Goal: Transaction & Acquisition: Purchase product/service

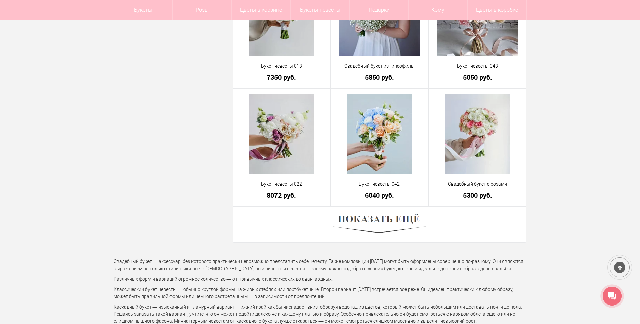
scroll to position [1815, 0]
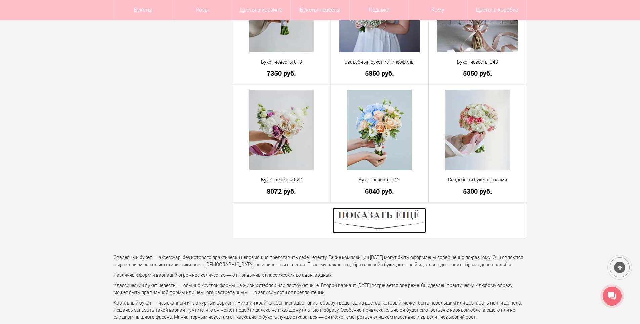
click at [389, 224] on img at bounding box center [379, 221] width 93 height 26
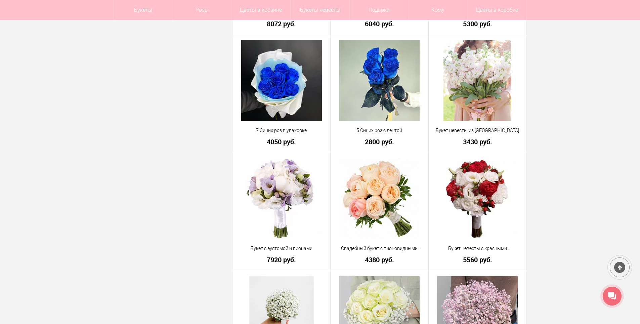
scroll to position [1983, 0]
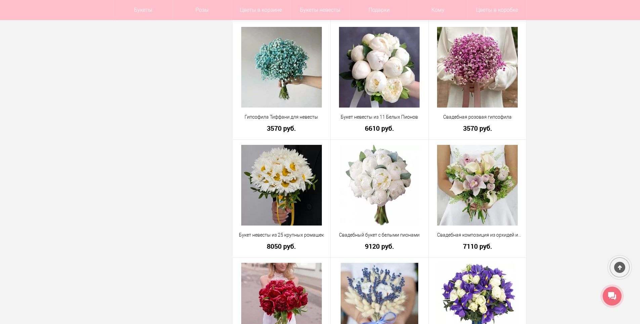
scroll to position [2588, 0]
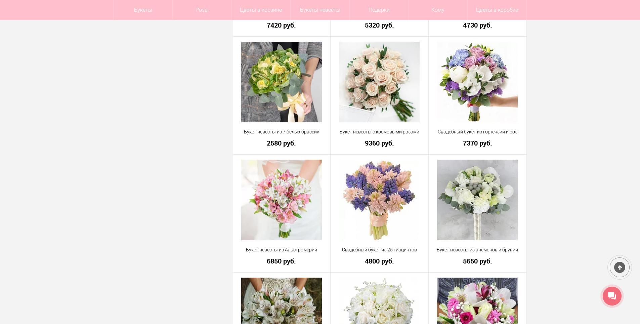
scroll to position [3260, 0]
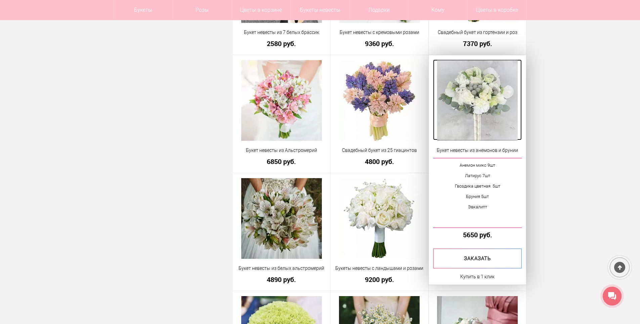
click at [474, 98] on img at bounding box center [477, 100] width 81 height 81
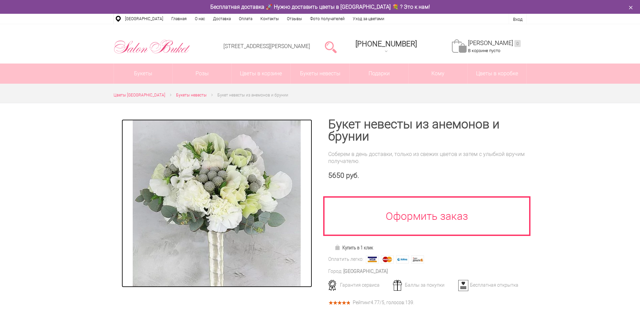
click at [221, 193] on img at bounding box center [217, 203] width 168 height 168
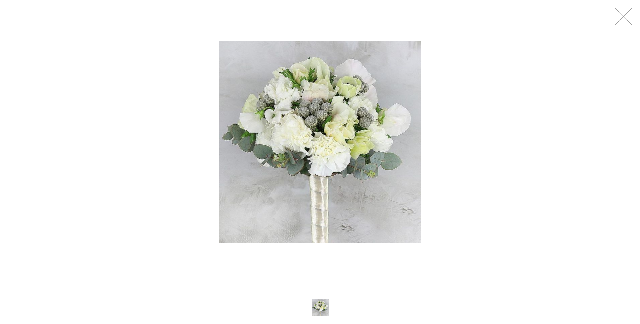
click at [344, 115] on img at bounding box center [320, 142] width 202 height 202
click at [635, 19] on div at bounding box center [320, 142] width 640 height 284
click at [622, 16] on link at bounding box center [623, 16] width 17 height 17
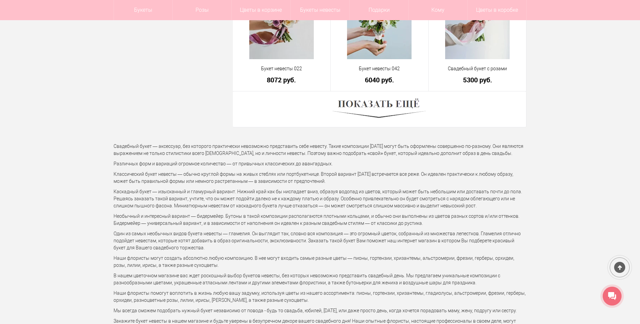
scroll to position [1945, 0]
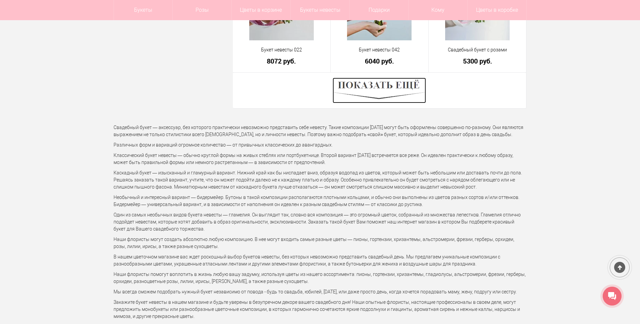
click at [378, 93] on img at bounding box center [379, 91] width 93 height 26
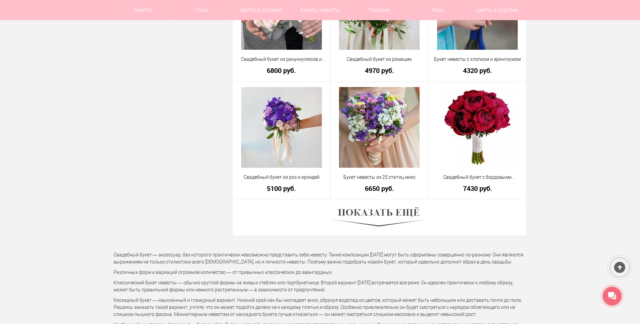
scroll to position [3727, 0]
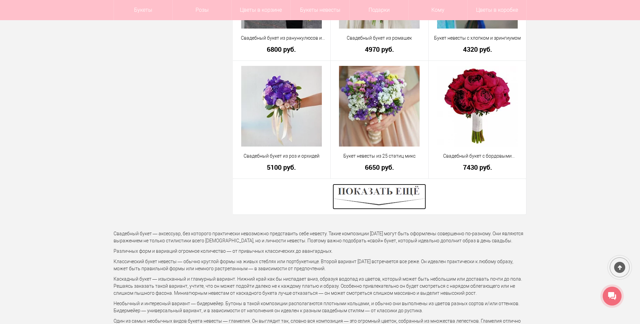
click at [396, 195] on img at bounding box center [379, 197] width 93 height 26
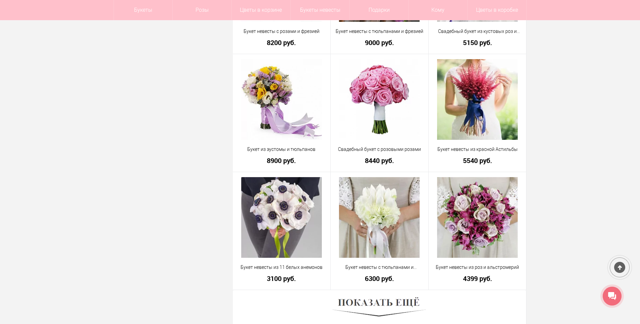
scroll to position [5609, 0]
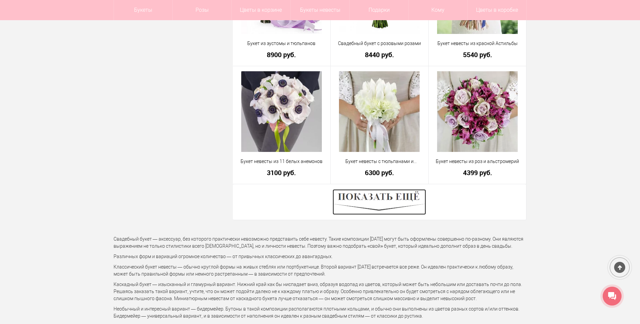
click at [390, 194] on img at bounding box center [379, 202] width 93 height 26
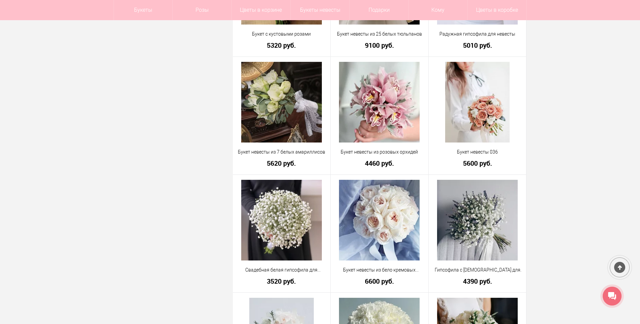
scroll to position [1277, 0]
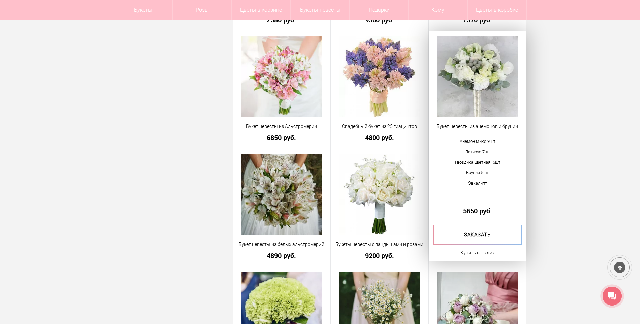
scroll to position [3294, 0]
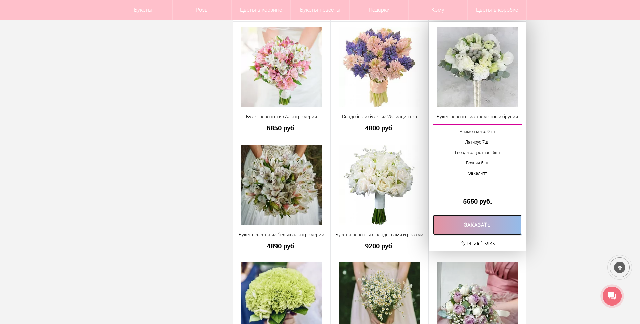
click at [461, 221] on link at bounding box center [477, 225] width 89 height 20
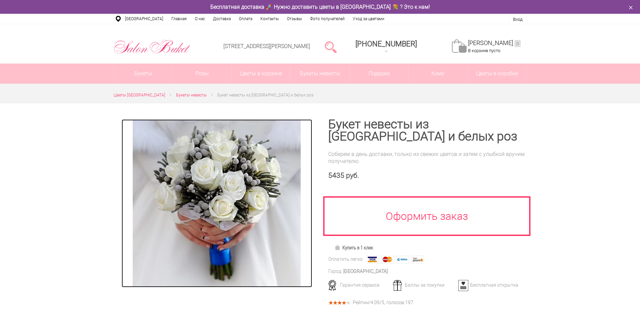
click at [236, 201] on img at bounding box center [217, 203] width 168 height 168
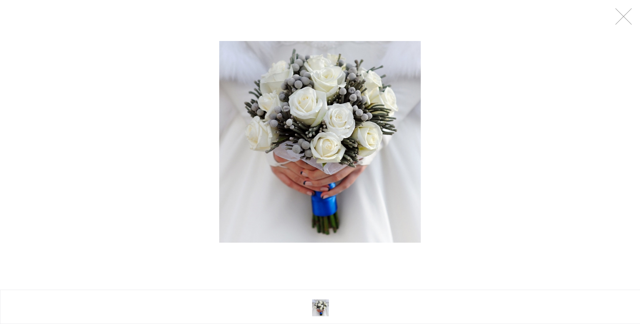
click at [309, 135] on img at bounding box center [320, 142] width 202 height 202
click at [629, 15] on link at bounding box center [623, 16] width 17 height 17
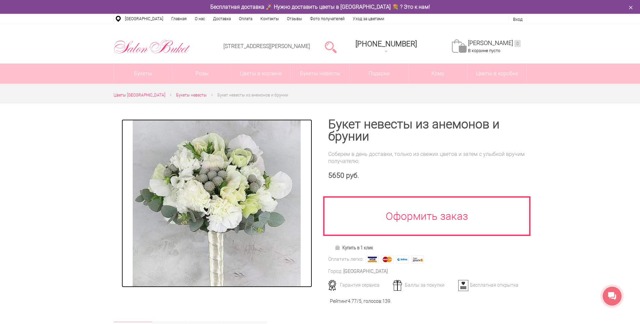
click at [220, 167] on img at bounding box center [217, 203] width 168 height 168
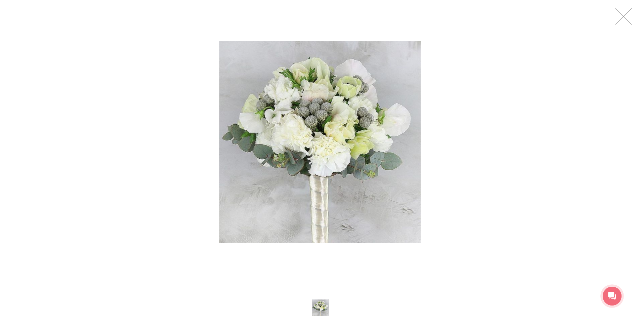
click at [329, 141] on img at bounding box center [320, 142] width 202 height 202
click at [552, 124] on div at bounding box center [320, 142] width 640 height 284
click at [535, 100] on div at bounding box center [320, 142] width 640 height 284
click at [624, 18] on link at bounding box center [623, 16] width 17 height 17
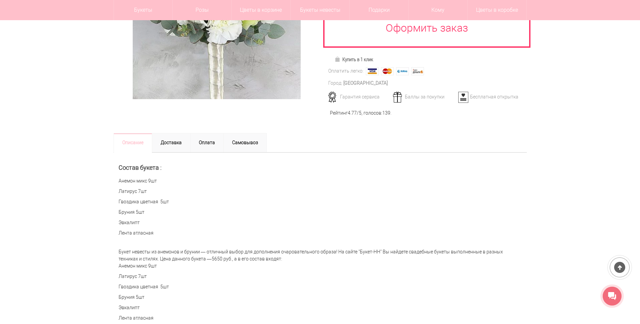
scroll to position [235, 0]
